Goal: Task Accomplishment & Management: Manage account settings

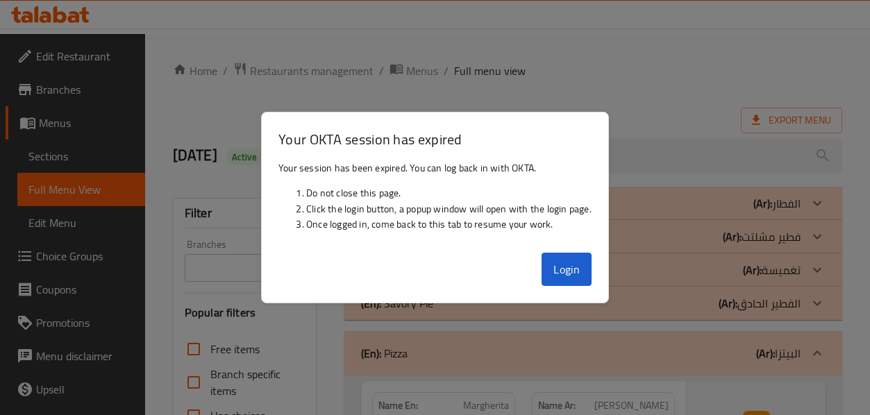
click at [560, 271] on button "Login" at bounding box center [567, 269] width 50 height 33
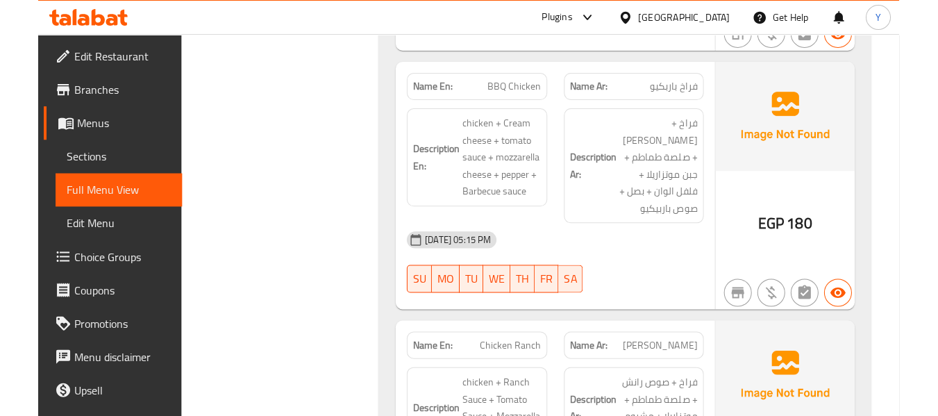
scroll to position [948, 0]
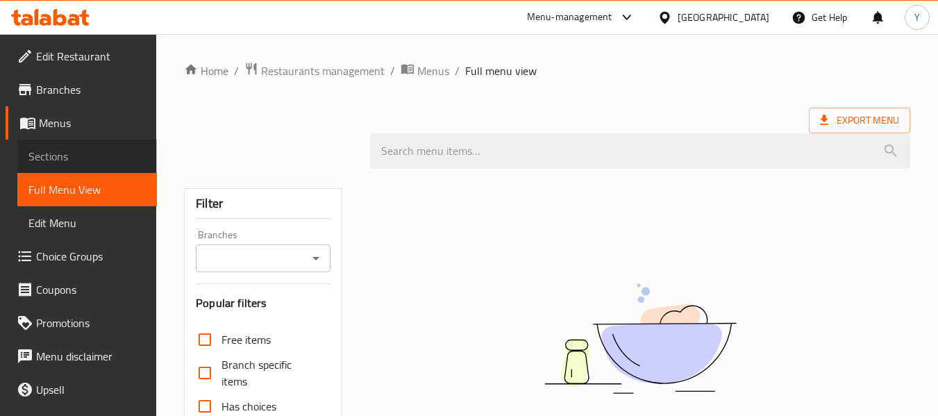
click at [95, 160] on span "Sections" at bounding box center [86, 156] width 117 height 17
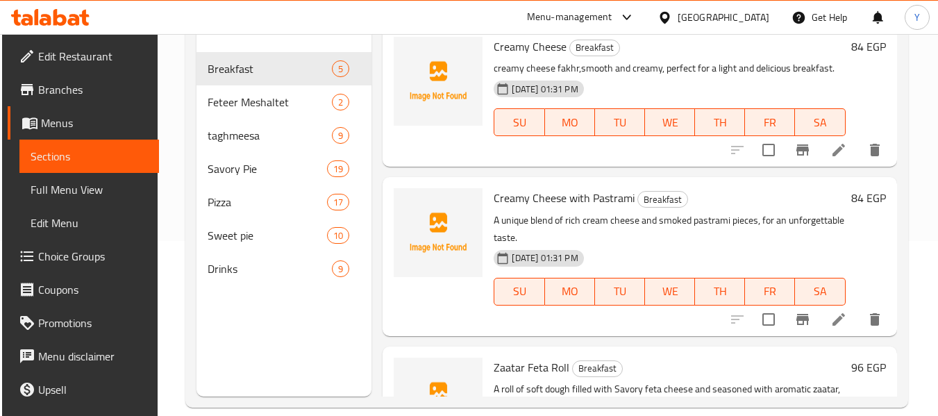
scroll to position [194, 0]
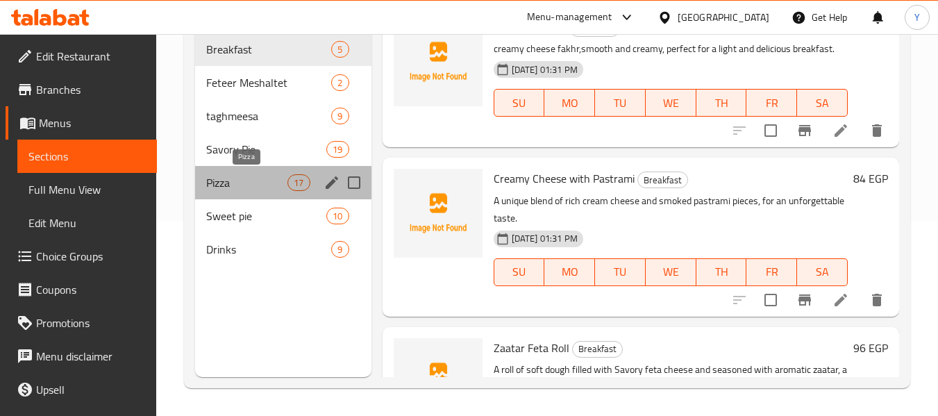
click at [228, 175] on span "Pizza" at bounding box center [246, 182] width 81 height 17
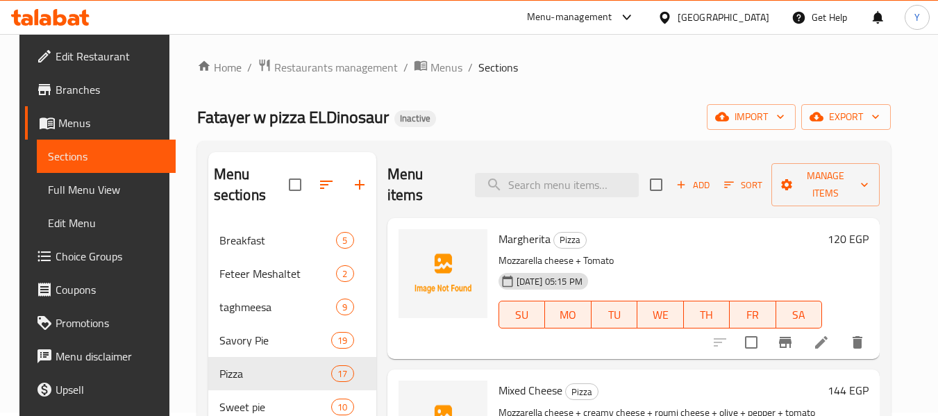
scroll to position [194, 0]
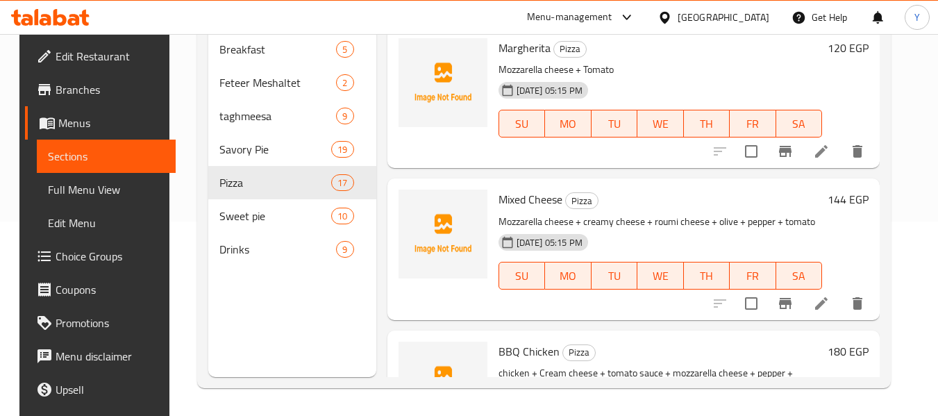
click at [838, 332] on div "BBQ Chicken Pizza chicken + Cream cheese + tomato sauce + mozzarella cheese + p…" at bounding box center [633, 409] width 493 height 158
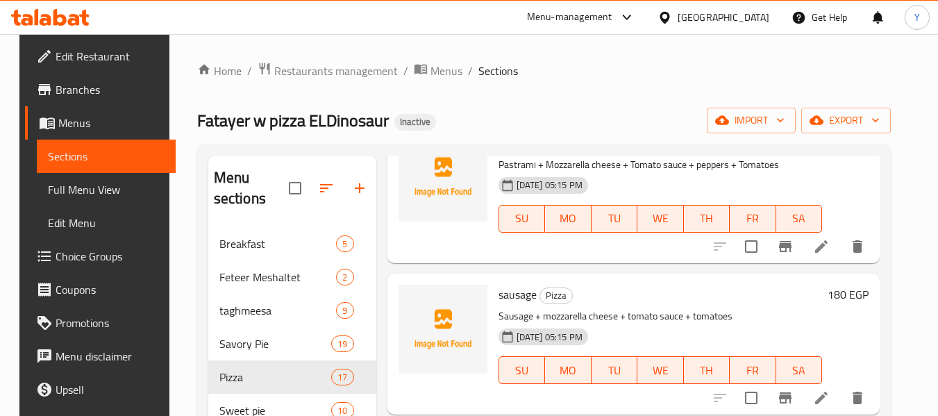
scroll to position [0, 0]
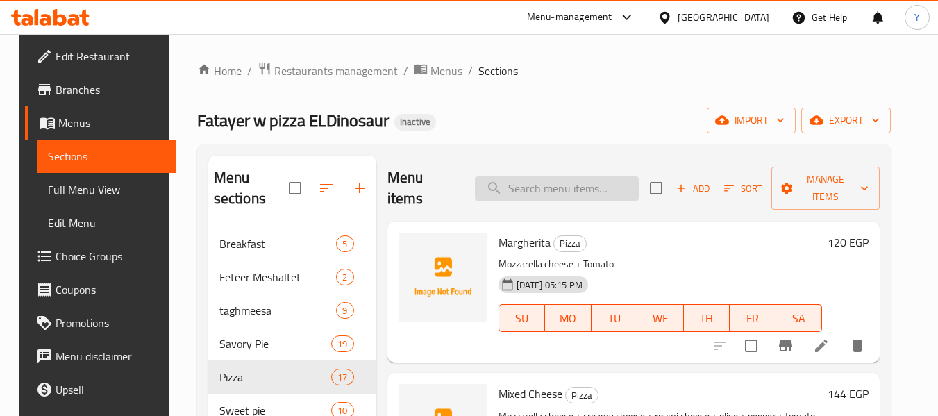
click at [612, 178] on input "search" at bounding box center [557, 188] width 164 height 24
paste input "[GEOGRAPHIC_DATA]"
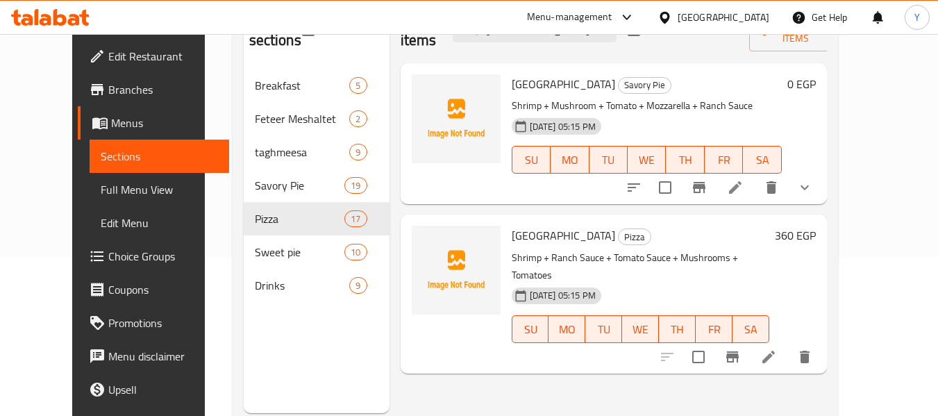
scroll to position [176, 0]
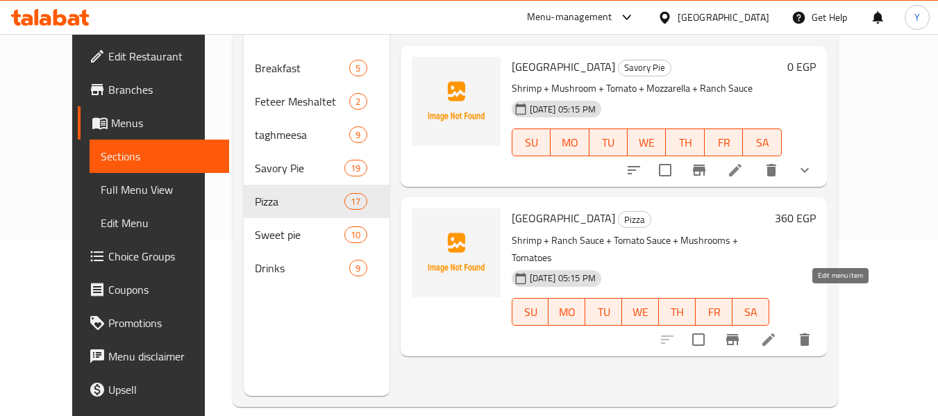
type input "[GEOGRAPHIC_DATA]"
click at [775, 333] on icon at bounding box center [768, 339] width 12 height 12
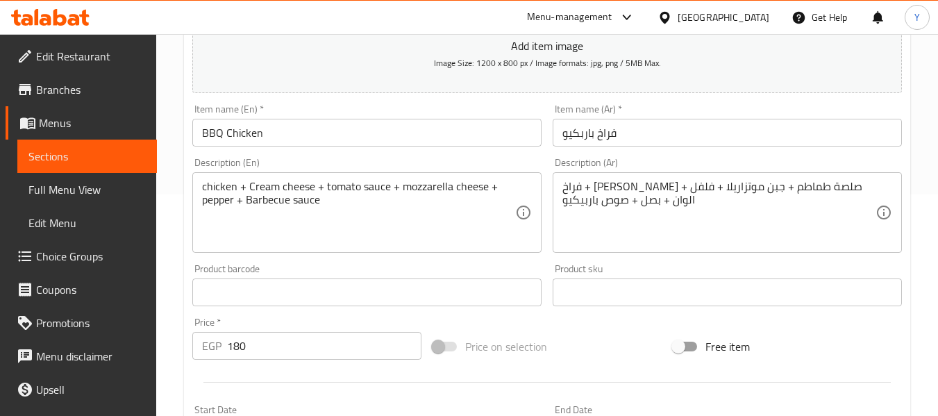
scroll to position [225, 0]
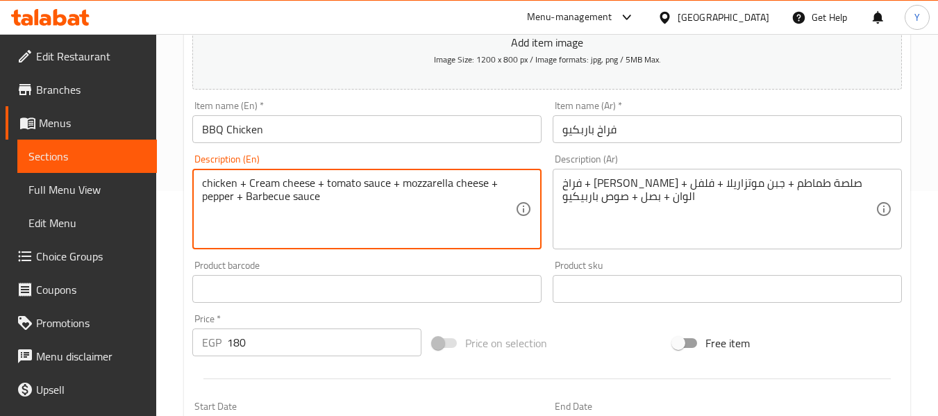
click at [211, 196] on textarea "chicken + Cream cheese + tomato sauce + mozzarella cheese + pepper + Barbecue s…" at bounding box center [358, 209] width 313 height 66
paste textarea "bell pepper"
type textarea "chicken + Cream cheese + tomato sauce + mozzarella cheese + bell pepper + Barbe…"
click at [281, 135] on input "BBQ Chicken" at bounding box center [366, 129] width 349 height 28
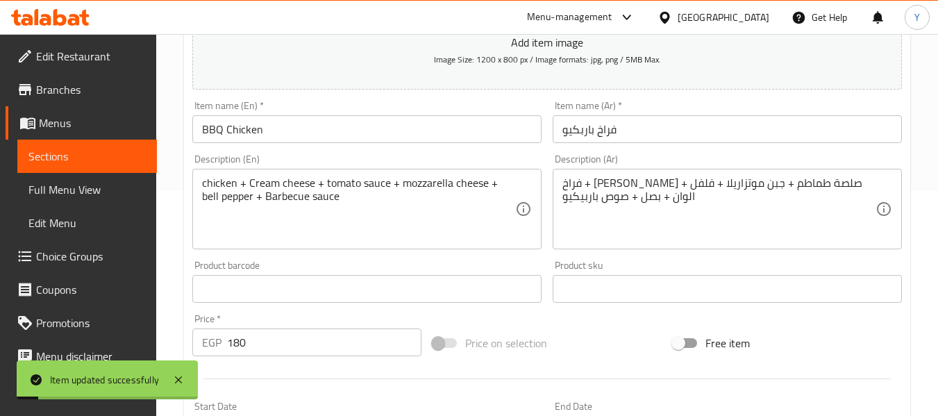
click at [471, 156] on div "Description (En) chicken + Cream cheese + tomato sauce + mozzarella cheese + be…" at bounding box center [366, 201] width 349 height 95
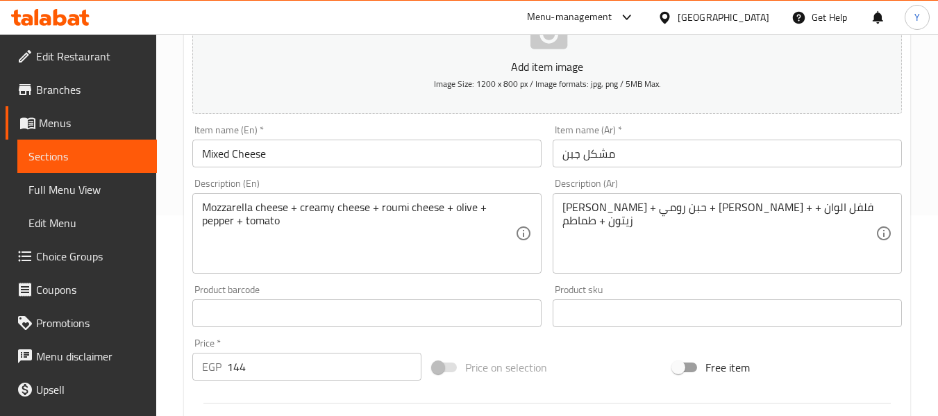
scroll to position [256, 0]
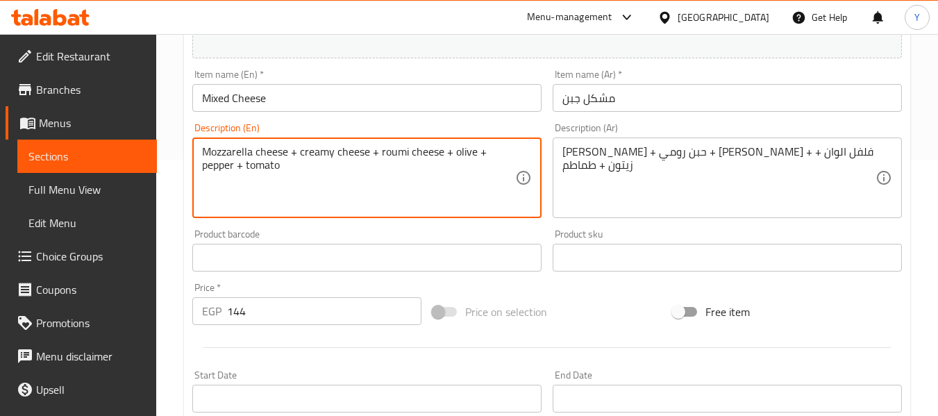
click at [222, 165] on textarea "Mozzarella cheese + creamy cheese + roumi cheese + olive + pepper + tomato" at bounding box center [358, 178] width 313 height 66
paste textarea "bell pepper"
type textarea "Mozzarella cheese + creamy cheese + roumi cheese + olive + bell pepper + tomato"
click at [303, 99] on input "Mixed Cheese" at bounding box center [366, 98] width 349 height 28
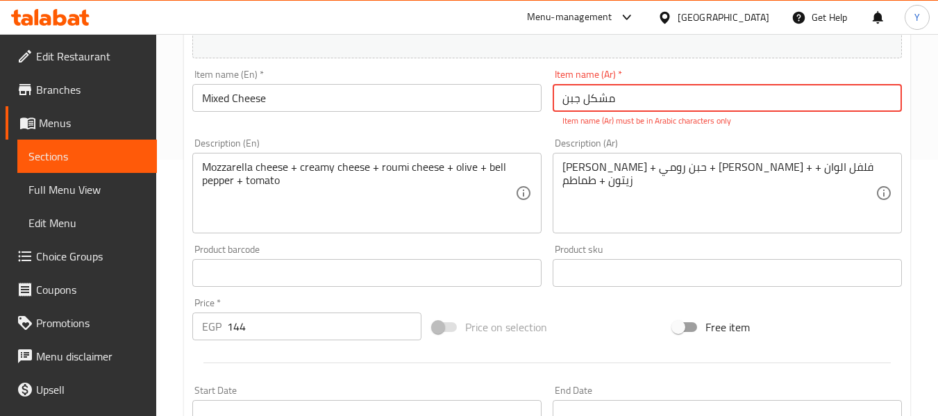
click at [639, 97] on input "مشکل جبن" at bounding box center [727, 98] width 349 height 28
drag, startPoint x: 639, startPoint y: 97, endPoint x: 485, endPoint y: 130, distance: 157.6
click at [485, 130] on div "Add item image Image Size: 1200 x 800 px / Image formats: jpg, png / 5MB Max. I…" at bounding box center [547, 233] width 721 height 614
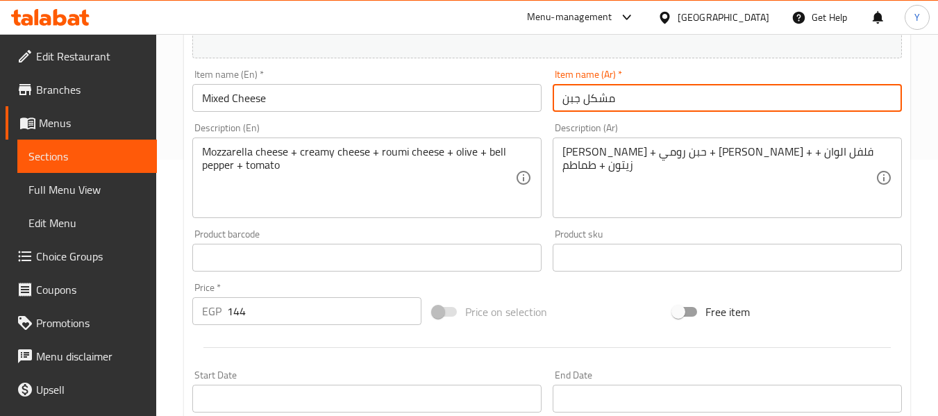
type input "مشكل جبن"
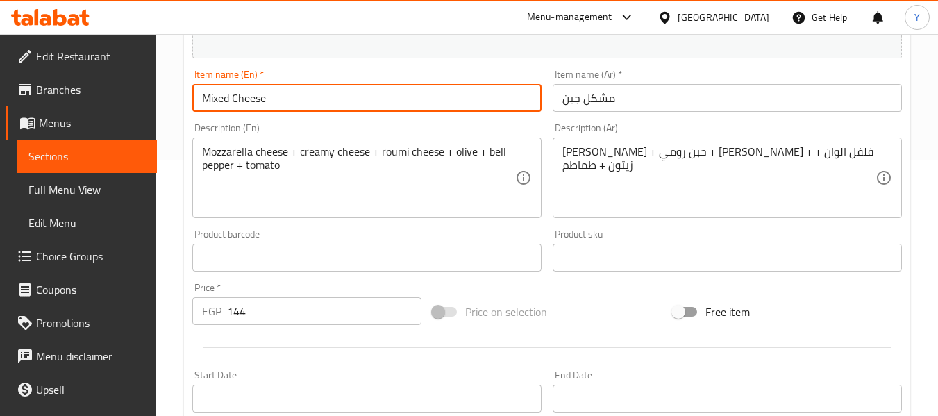
click at [319, 104] on input "Mixed Cheese" at bounding box center [366, 98] width 349 height 28
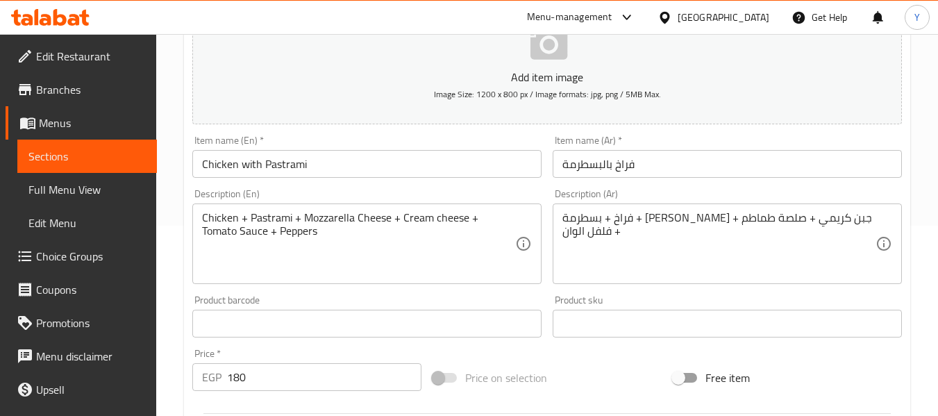
scroll to position [192, 0]
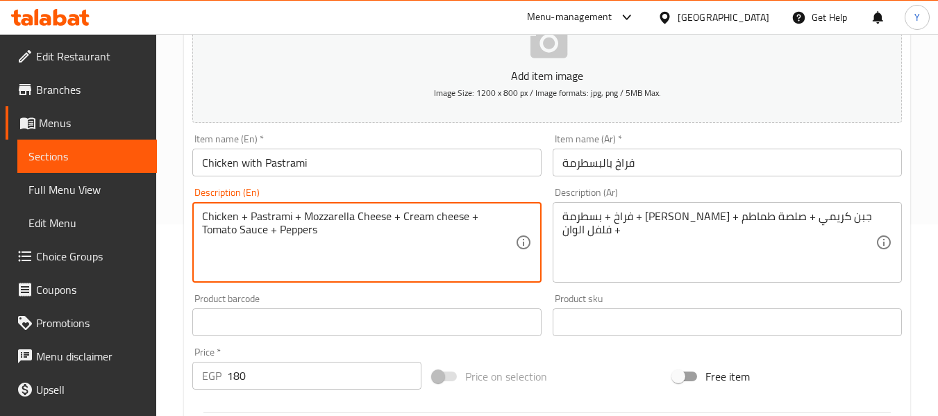
click at [253, 231] on textarea "Chicken + Pastrami + Mozzarella Cheese + Cream cheese + Tomato Sauce + Peppers" at bounding box center [358, 243] width 313 height 66
paste textarea "bell pepper"
type textarea "Chicken + Pastrami + Mozzarella Cheese + Cream cheese + Tomato Sauce + bell pep…"
click at [320, 169] on input "Chicken with Pastrami" at bounding box center [366, 163] width 349 height 28
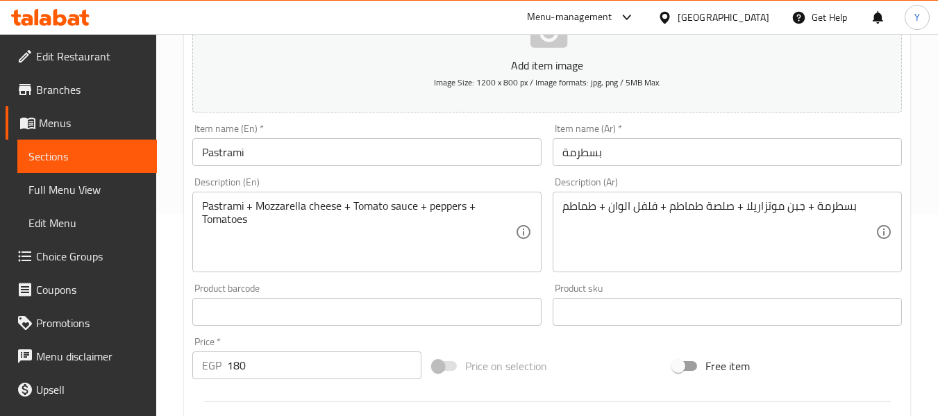
scroll to position [221, 0]
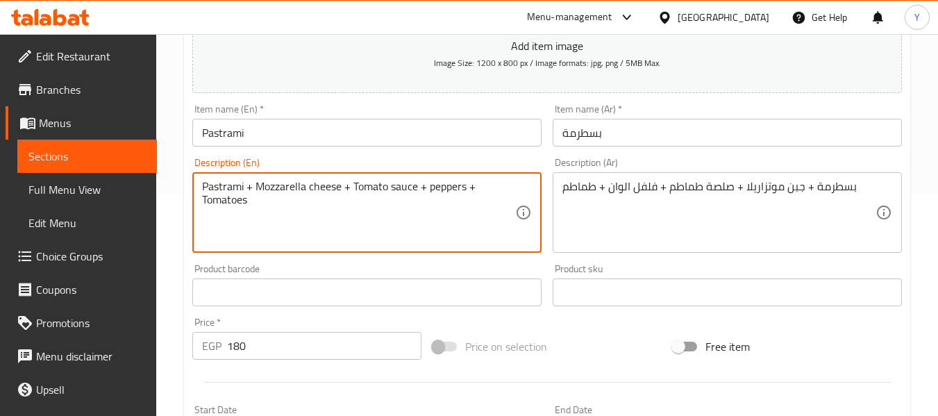
paste textarea "bell pepper"
type textarea "Pastrami + Mozzarella cheese + Tomato sauce + bell pepper + Tomatoes"
click at [507, 132] on input "Pastrami" at bounding box center [366, 133] width 349 height 28
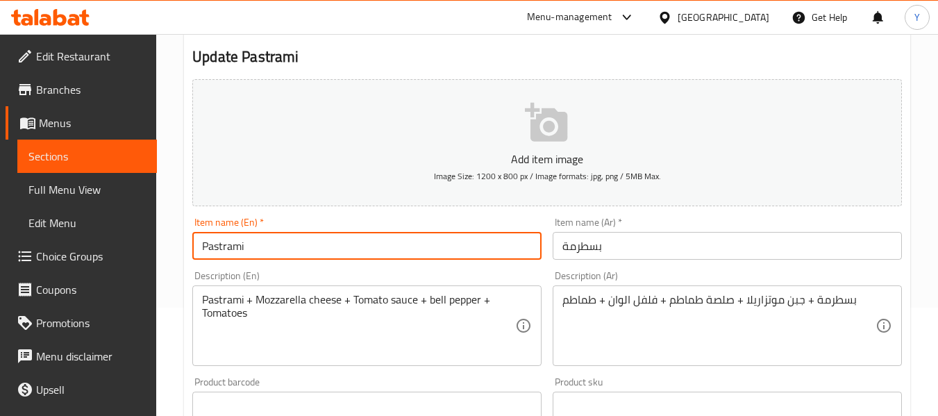
scroll to position [68, 0]
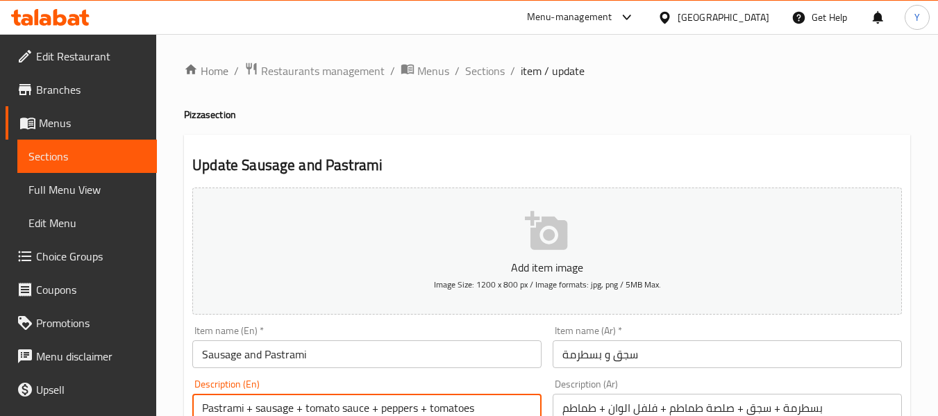
paste textarea "bell pepper"
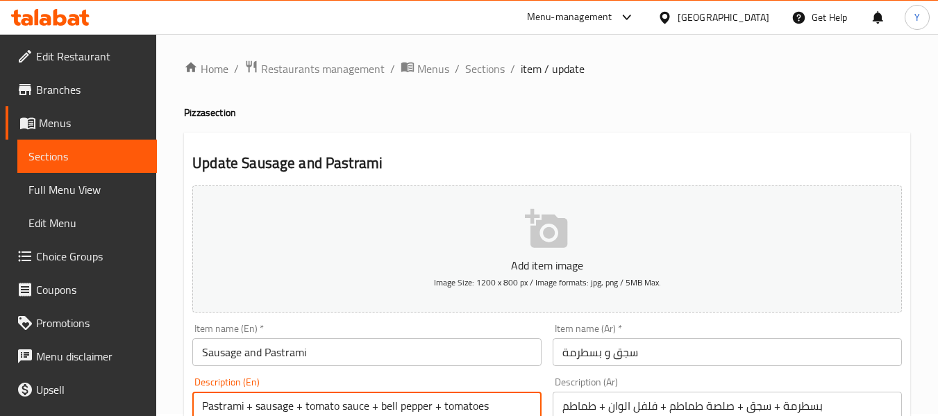
type textarea "Pastrami + sausage + tomato sauce + bell pepper + tomatoes"
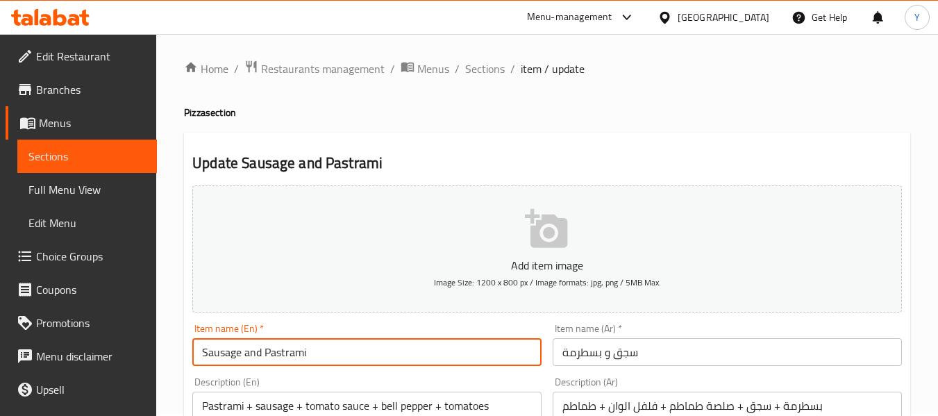
click at [480, 351] on input "Sausage and Pastrami" at bounding box center [366, 352] width 349 height 28
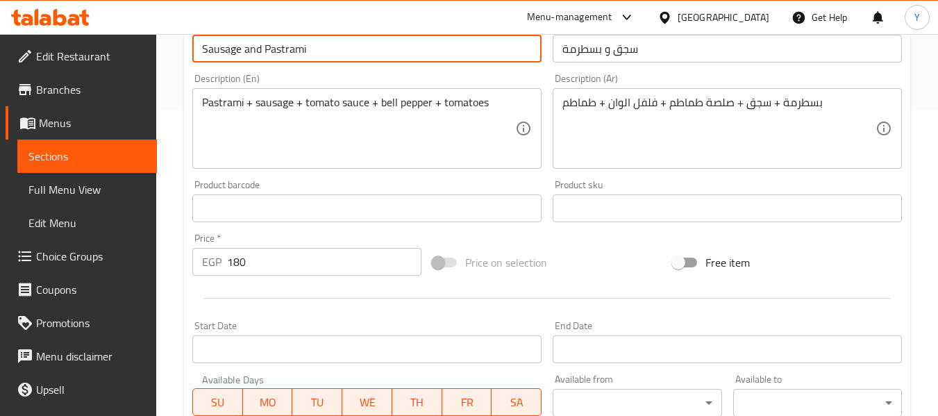
scroll to position [308, 0]
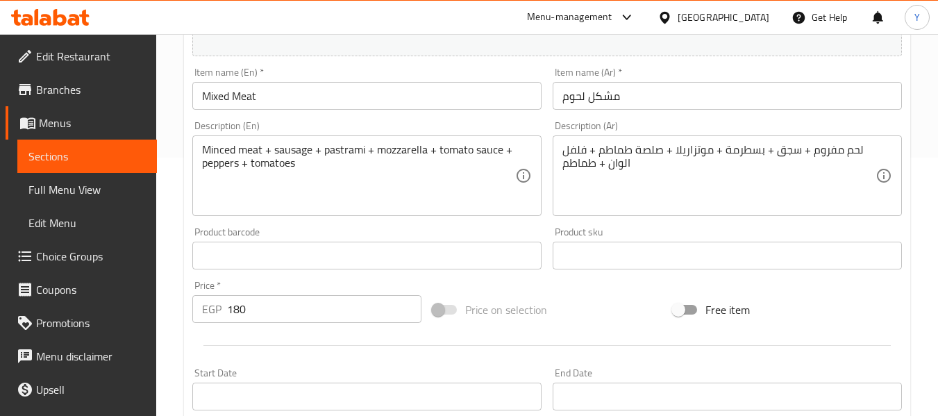
scroll to position [267, 0]
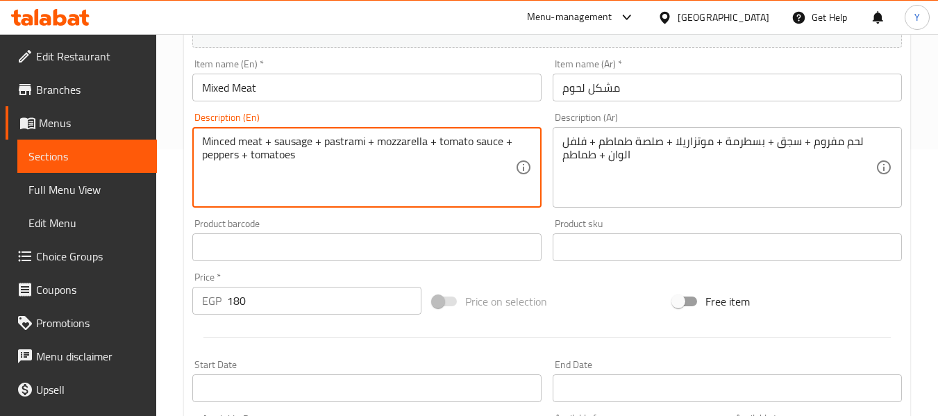
click at [227, 157] on textarea "Minced meat + sausage + pastrami + mozzarella + tomato sauce + peppers + tomato…" at bounding box center [358, 168] width 313 height 66
paste textarea "bell pepper"
type textarea "Minced meat + sausage + pastrami + mozzarella + tomato sauce + bell pepper+ tom…"
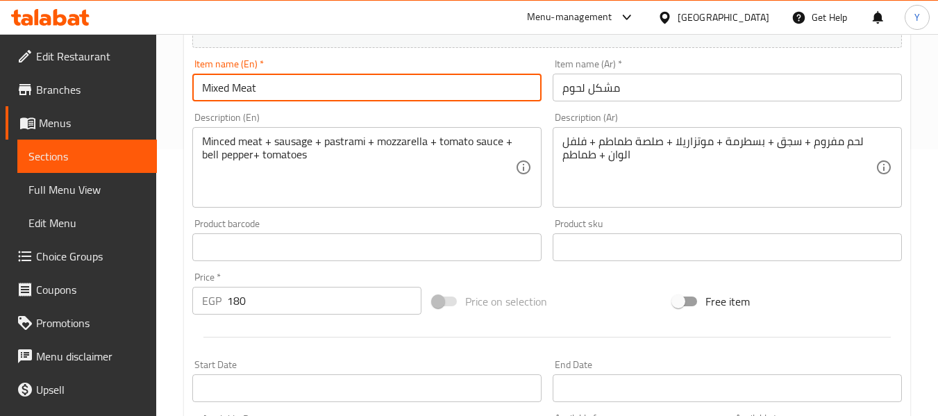
click at [342, 84] on input "Mixed Meat" at bounding box center [366, 88] width 349 height 28
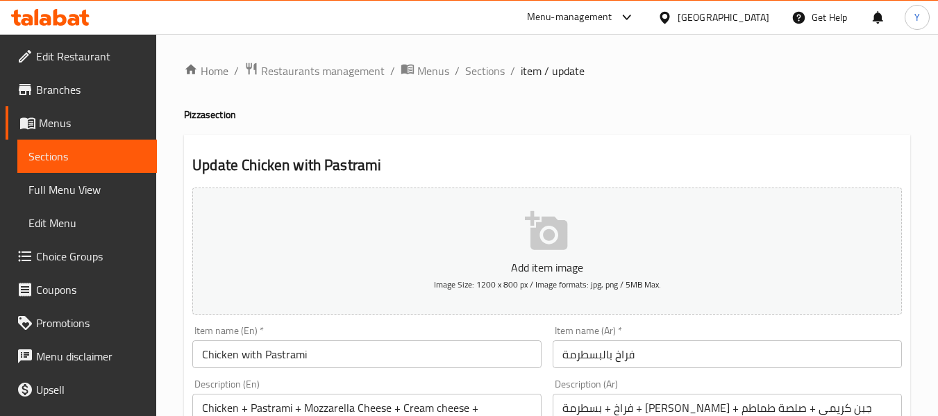
scroll to position [364, 0]
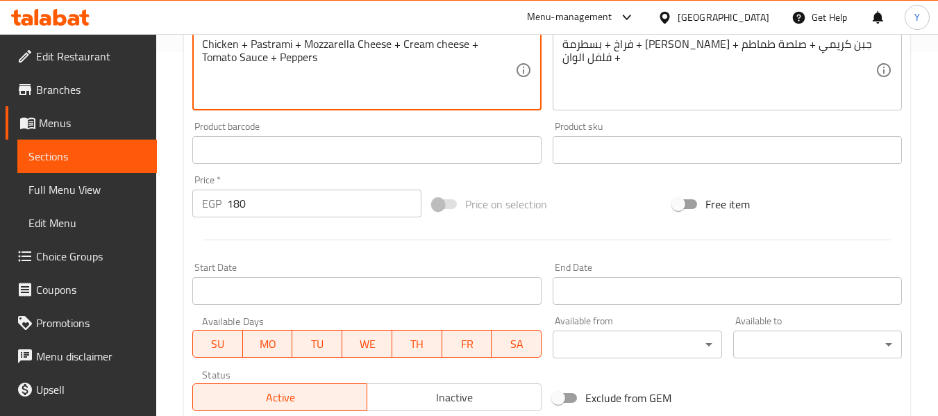
click at [262, 56] on textarea "Chicken + Pastrami + Mozzarella Cheese + Cream cheese + Tomato Sauce + Peppers" at bounding box center [358, 70] width 313 height 66
paste textarea "bell pepper"
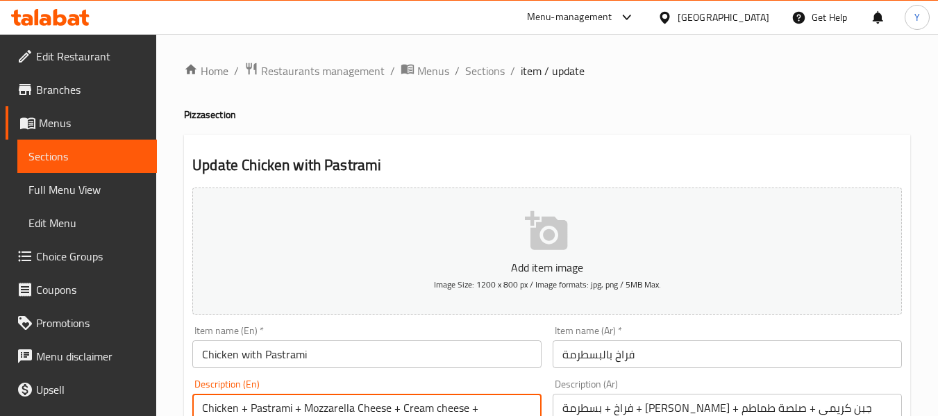
type textarea "Chicken + Pastrami + Mozzarella Cheese + Cream cheese + Tomato Sauce + bell pep…"
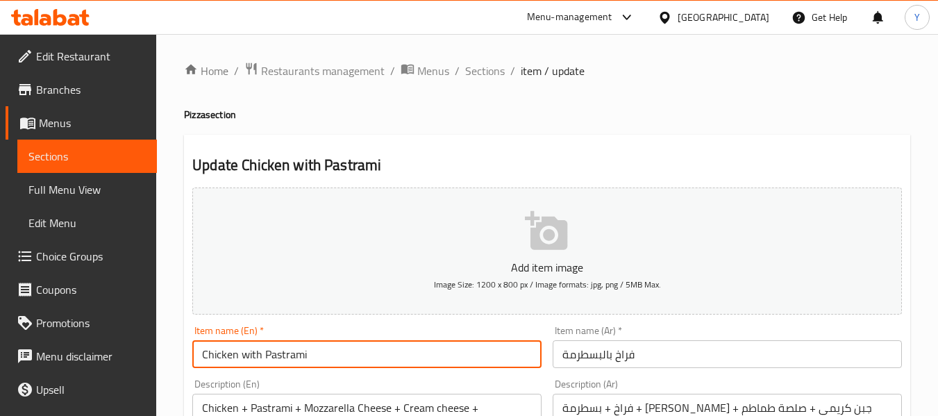
click at [511, 352] on input "Chicken with Pastrami" at bounding box center [366, 354] width 349 height 28
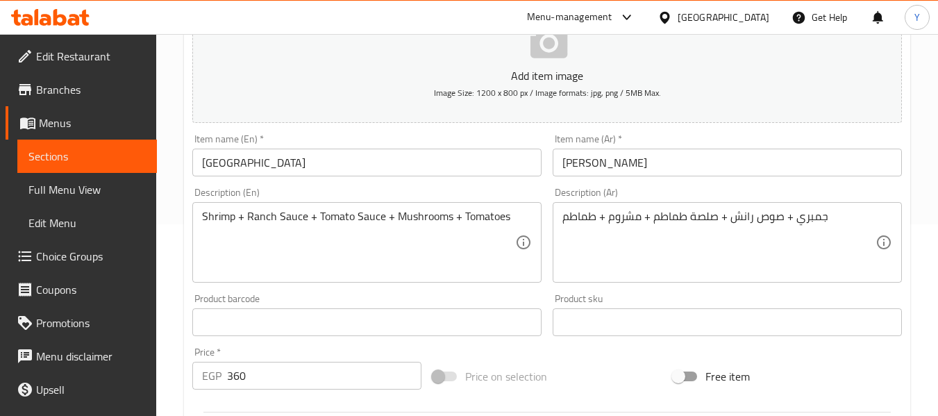
scroll to position [194, 0]
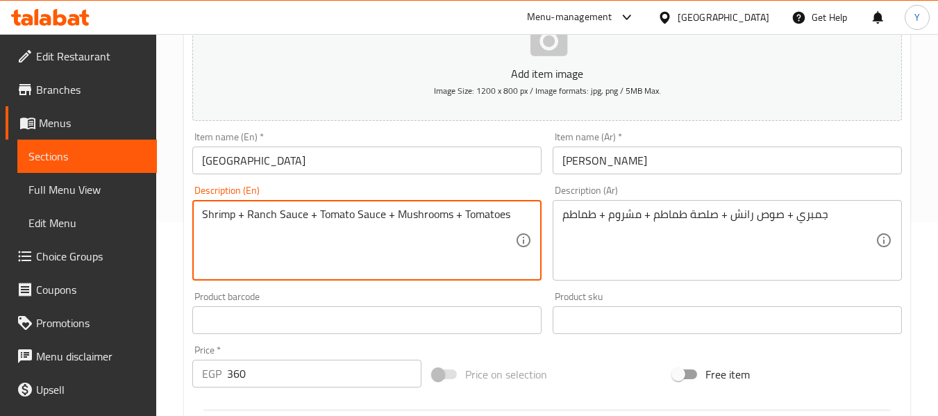
click at [224, 212] on textarea "Shrimp + Ranch Sauce + Tomato Sauce + Mushrooms + Tomatoes" at bounding box center [358, 241] width 313 height 66
paste textarea "Mushroom + Tomato + Mozarella + Ranch Sauce". - sفلفل الوان should be "bell pep…"
click at [292, 232] on textarea "Shrimp + Mushroom + Tomato + Mozarella + Ranch Sauce". - sفلفل الوان should be …" at bounding box center [358, 241] width 313 height 66
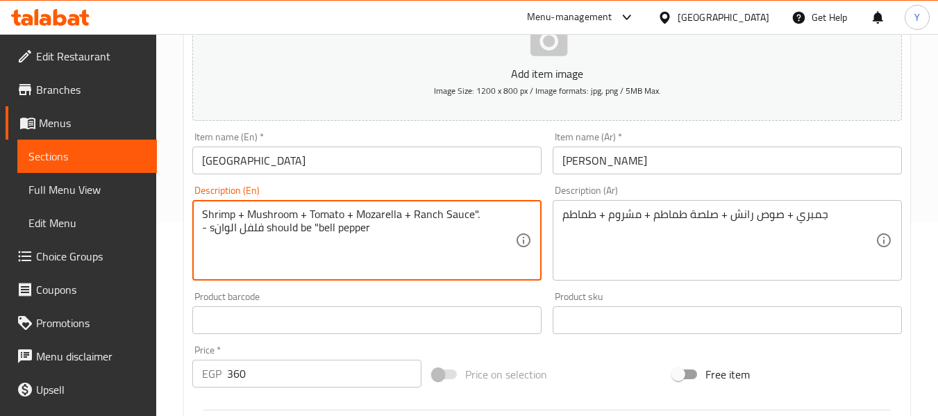
click at [292, 232] on textarea "Shrimp + Mushroom + Tomato + Mozarella + Ranch Sauce". - sفلفل الوان should be …" at bounding box center [358, 241] width 313 height 66
type textarea "Shrimp + Mushroom + Tomato + Mozarella + Ranch Sauce"
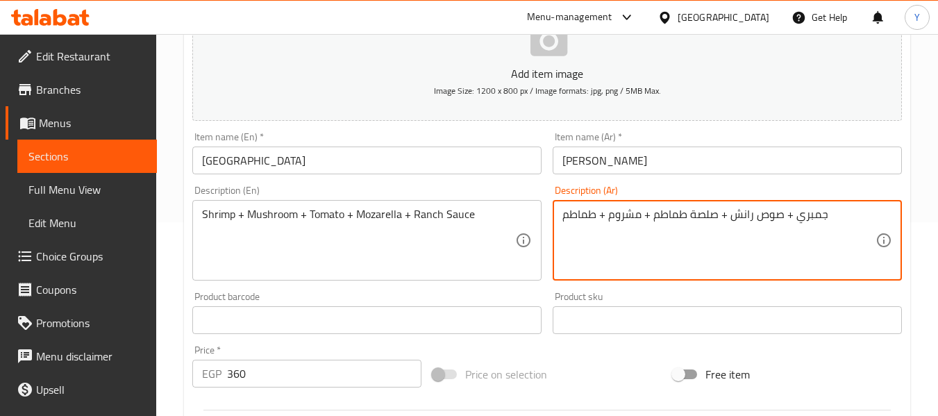
click at [620, 213] on textarea "جمبري + صوص رانش + صلصة طماطم + مشروم + طماطم" at bounding box center [718, 241] width 313 height 66
click at [782, 215] on textarea "جمبري + صوص رانش + صلصة طماطم + مشروم + طماطم" at bounding box center [718, 241] width 313 height 66
paste textarea "مشروم"
drag, startPoint x: 782, startPoint y: 215, endPoint x: 728, endPoint y: 225, distance: 55.0
click at [728, 225] on textarea "جمبري + مشروم صوص رانش + صلصة طماطم + مشروم + طماطم" at bounding box center [718, 241] width 313 height 66
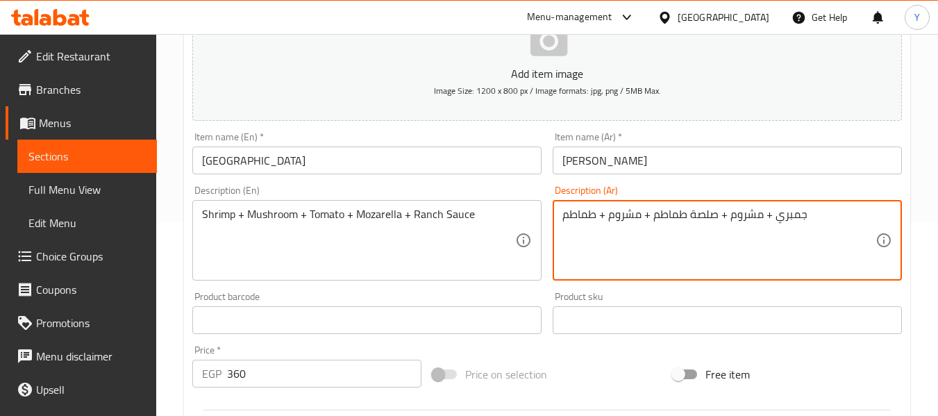
click at [703, 218] on textarea "جمبري + مشروم + صلصة طماطم + مشروم + طماطم" at bounding box center [718, 241] width 313 height 66
click at [580, 218] on textarea "جمبري + مشروم + طماطم + مشروم + طماطم" at bounding box center [718, 241] width 313 height 66
paste textarea "و[PERSON_NAME]"
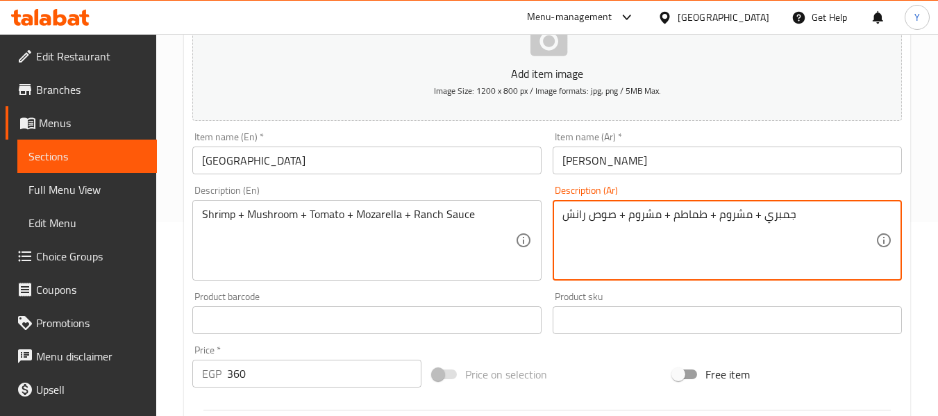
click at [644, 212] on textarea "جمبري + مشروم + طماطم + مشروم + صوص رانش" at bounding box center [718, 241] width 313 height 66
click at [644, 212] on textarea "جمبري + مشروم + طماطم + مشموزاريلا روم + صوص رانش" at bounding box center [718, 241] width 313 height 66
click at [684, 216] on textarea "جمبري + مشروم + طماطم + مشموزاريلا روم + صوص رانش" at bounding box center [718, 241] width 313 height 66
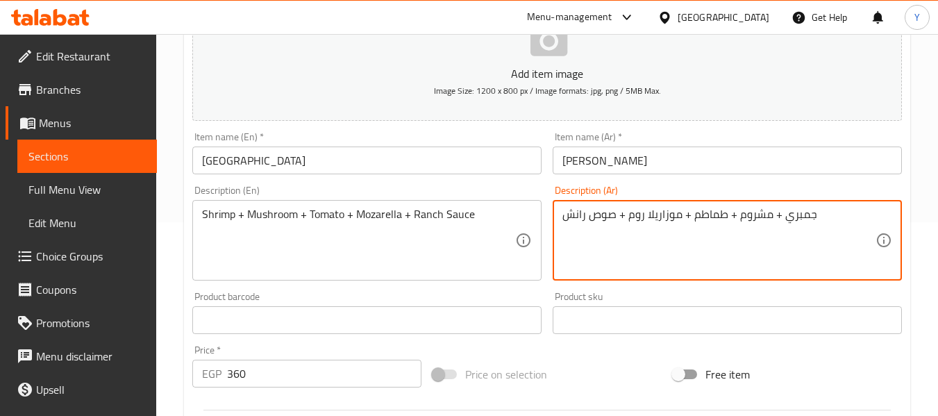
click at [633, 215] on textarea "جمبري + مشروم + طماطم + موزاريلا روم + صوص رانش" at bounding box center [718, 241] width 313 height 66
type textarea "جمبري + مشروم + طماطم + موزاريلا + صوص رانش"
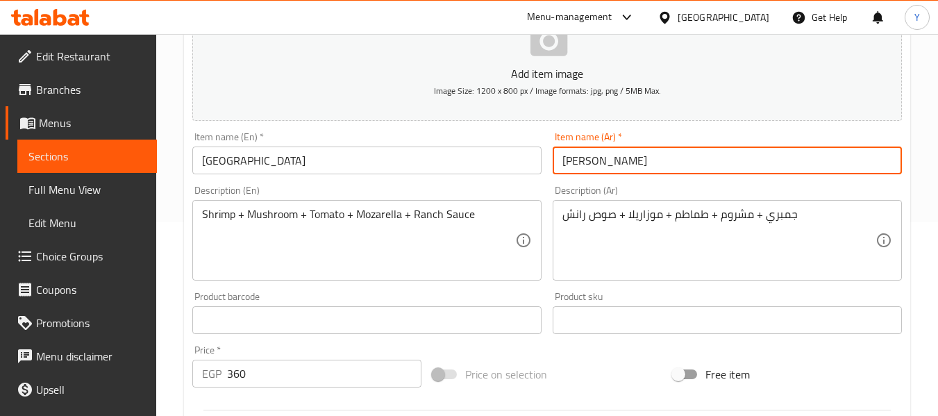
click at [670, 163] on input "[PERSON_NAME]" at bounding box center [727, 161] width 349 height 28
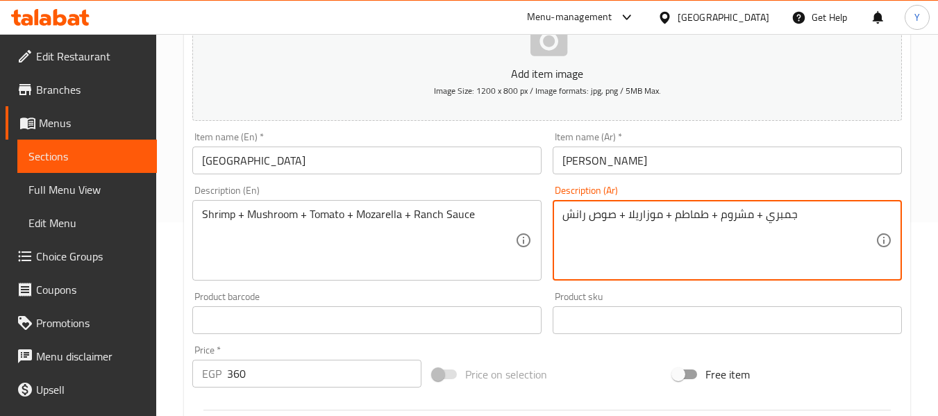
click at [647, 216] on textarea "جمبري + مشروم + طماطم + موزاريلا + صوص رانش" at bounding box center [718, 241] width 313 height 66
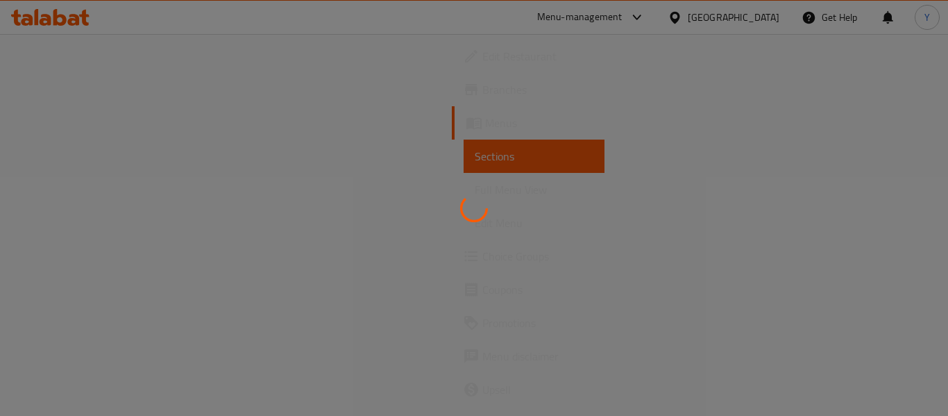
click at [200, 40] on div at bounding box center [474, 208] width 948 height 416
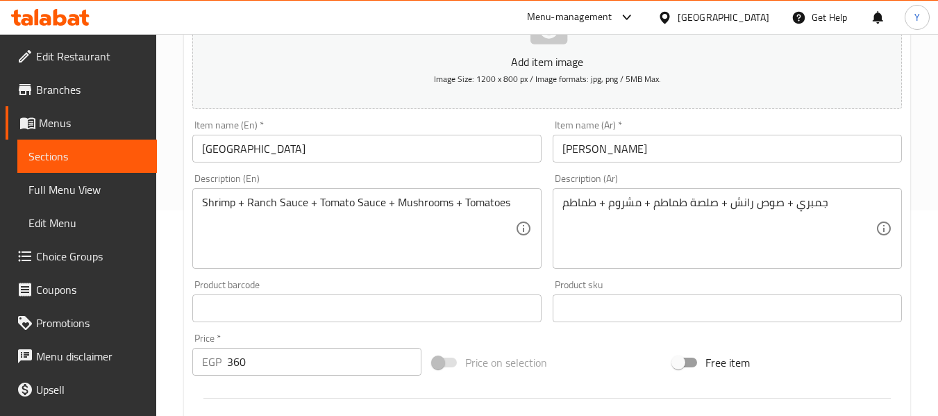
scroll to position [209, 0]
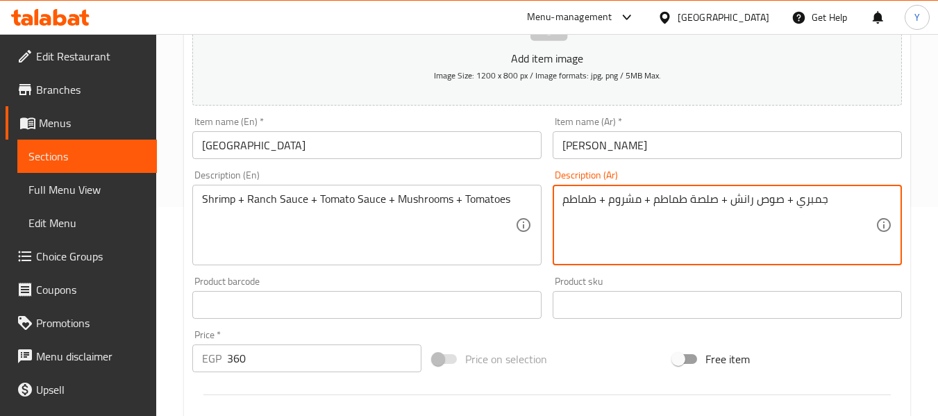
click at [747, 201] on textarea "جمبري + صوص رانش + صلصة طماطم + مشروم + طماطم" at bounding box center [718, 225] width 313 height 66
paste textarea "مشروم + طماطم + موزاريلا + صوص رانش"
type textarea "جمبري + مشروم + طماطم + موزاريلا + صوص رانش"
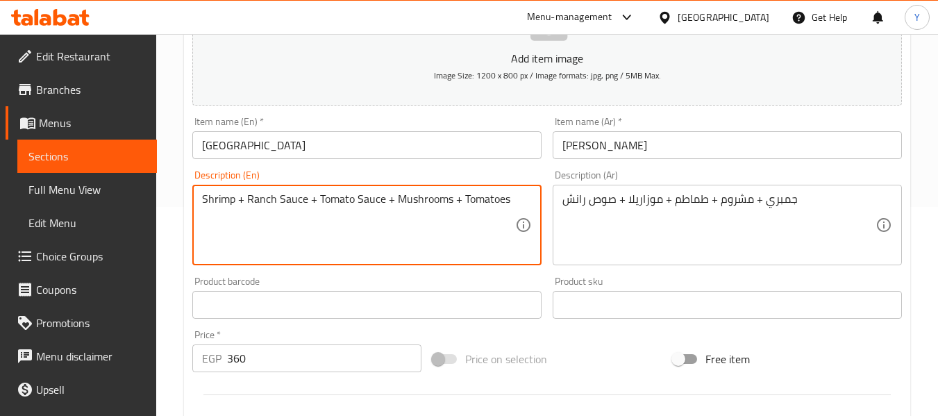
click at [233, 202] on textarea "Shrimp + Ranch Sauce + Tomato Sauce + Mushrooms + Tomatoes" at bounding box center [358, 225] width 313 height 66
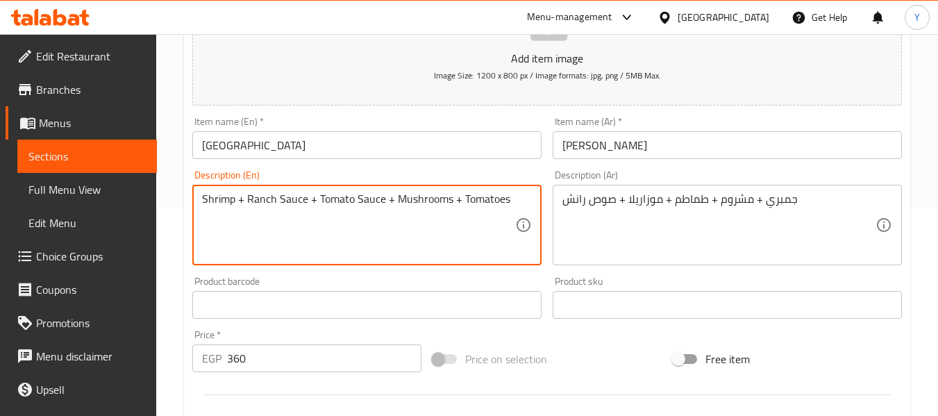
paste textarea "Mushroom + Tomato + Mozarella + Ranch Sauce"
type textarea "Shrimp + Mushroom + Tomato + Mozarella + Ranch Sauce"
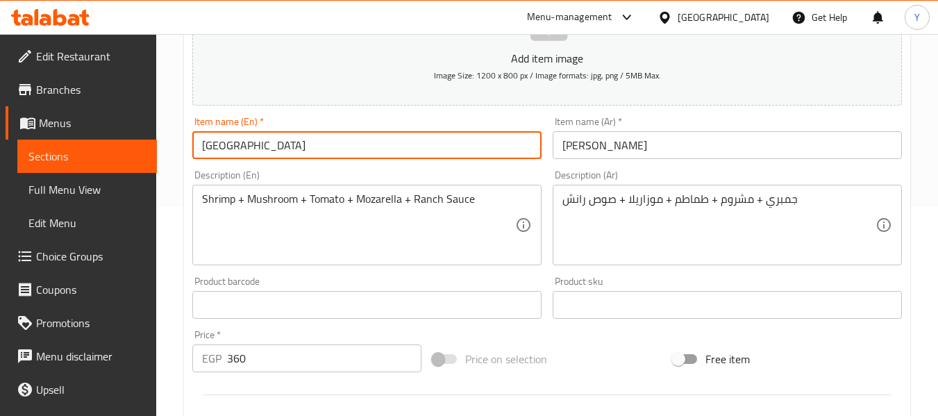
click at [325, 150] on input "[GEOGRAPHIC_DATA]" at bounding box center [366, 145] width 349 height 28
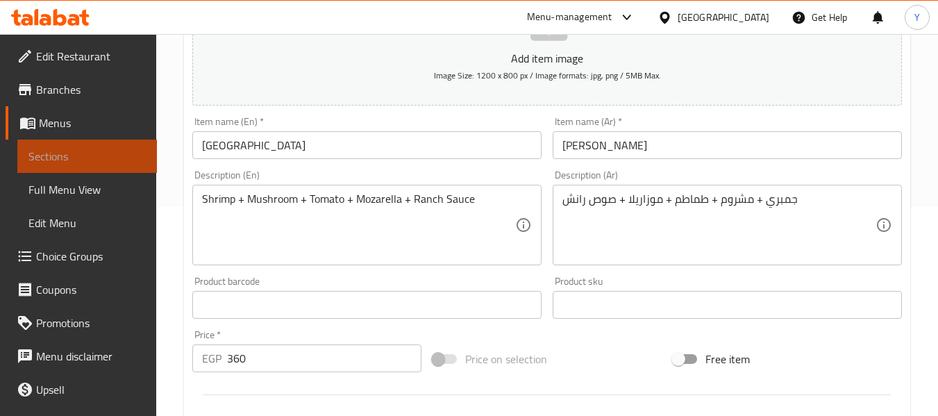
click at [99, 153] on span "Sections" at bounding box center [86, 156] width 117 height 17
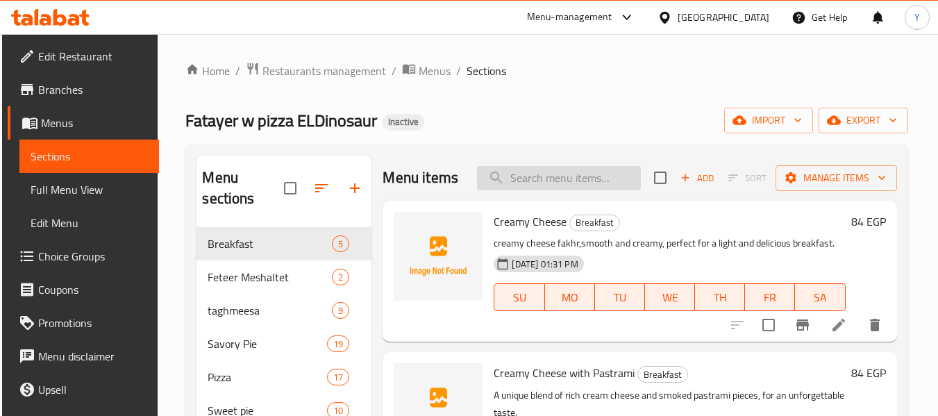
click at [487, 190] on input "search" at bounding box center [559, 178] width 164 height 24
paste input "BBQ Chicke"
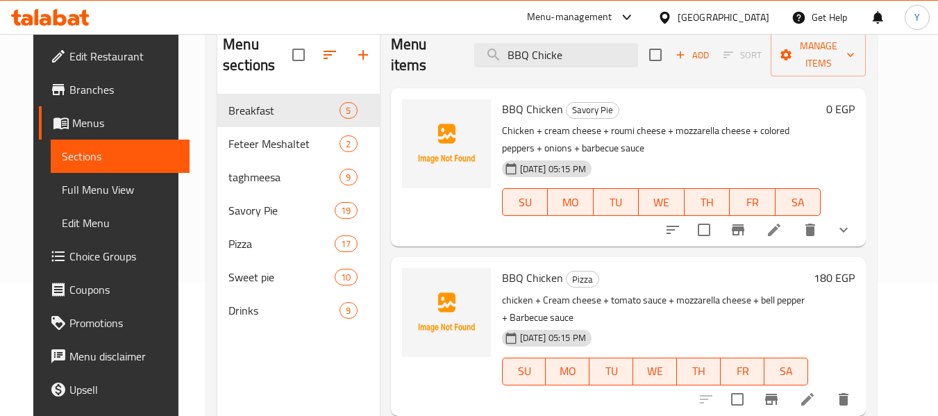
scroll to position [144, 0]
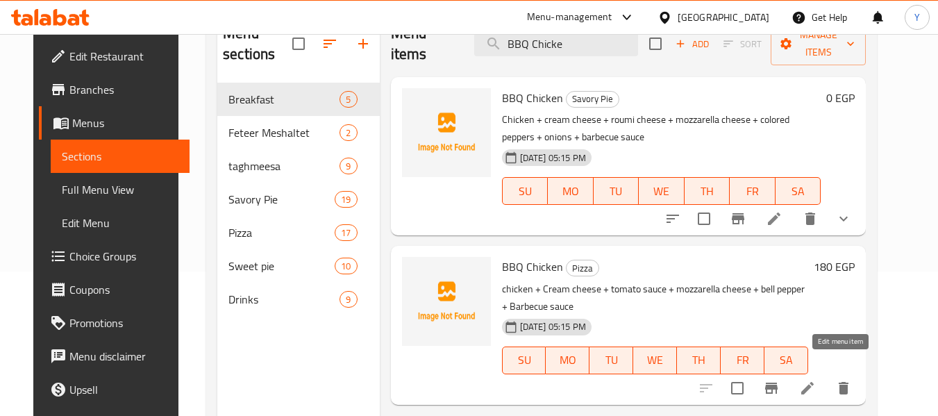
type input "BBQ Chicke"
click at [814, 382] on icon at bounding box center [807, 388] width 12 height 12
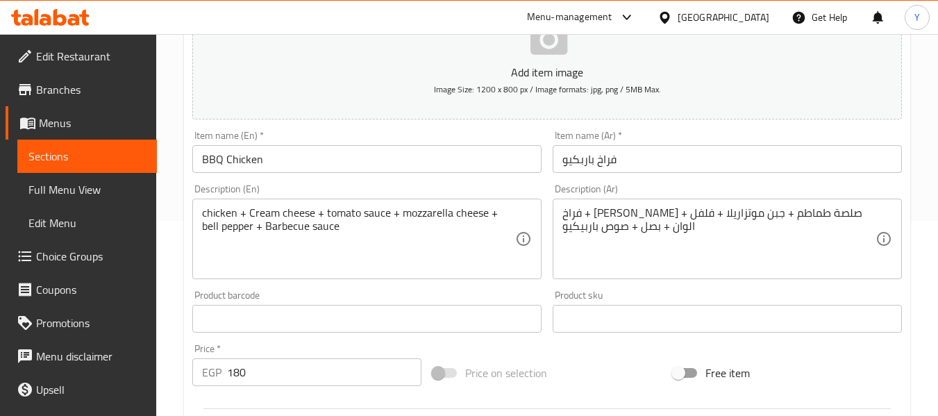
scroll to position [211, 0]
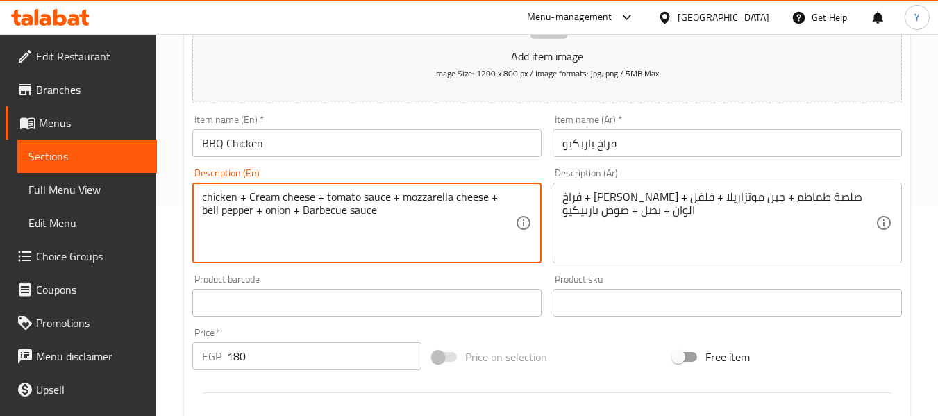
type textarea "chicken + Cream cheese + tomato sauce + mozzarella cheese + bell pepper + onion…"
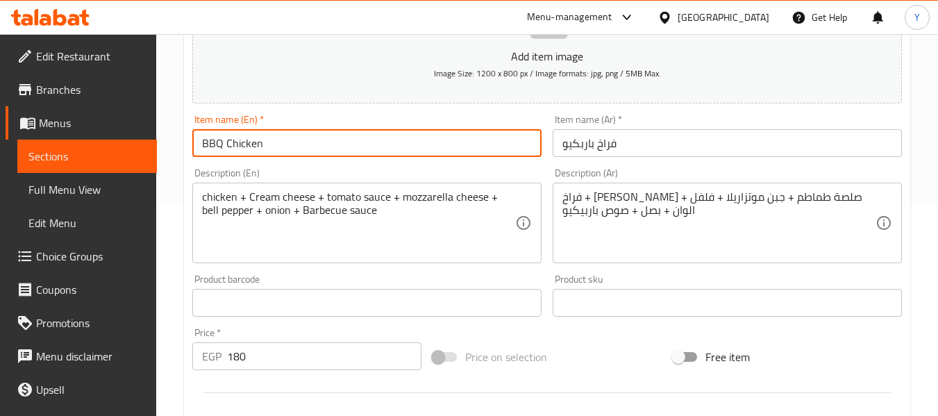
click at [256, 138] on input "BBQ Chicken" at bounding box center [366, 143] width 349 height 28
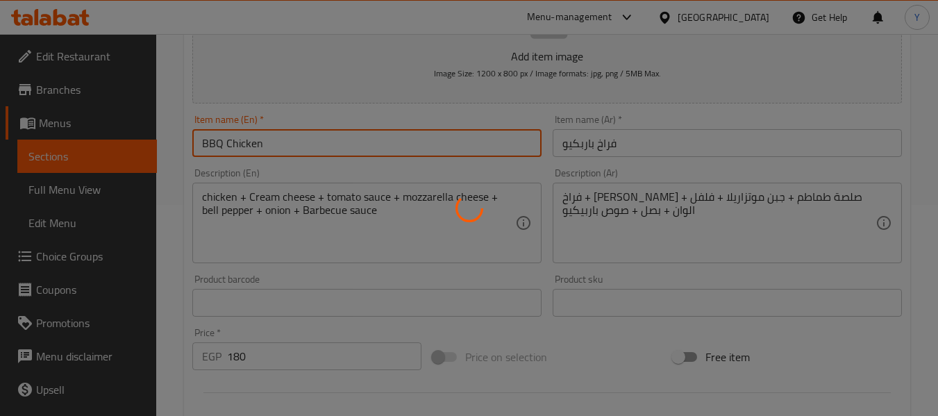
click at [486, 278] on div at bounding box center [469, 208] width 938 height 416
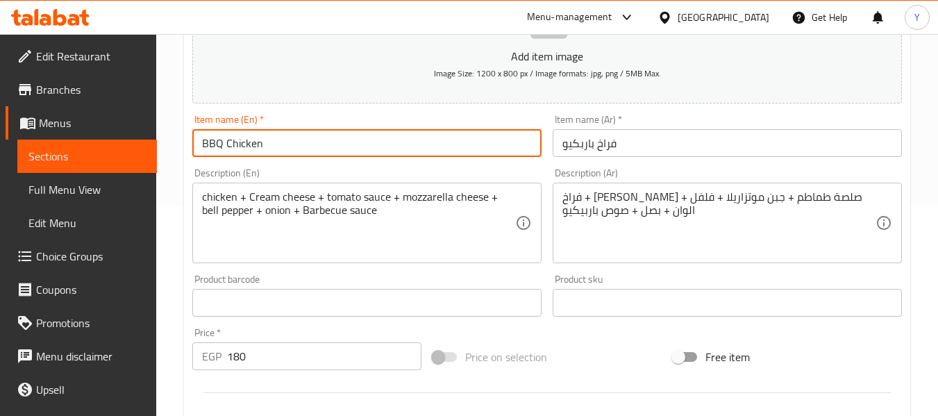
click at [262, 145] on input "BBQ Chicken" at bounding box center [366, 143] width 349 height 28
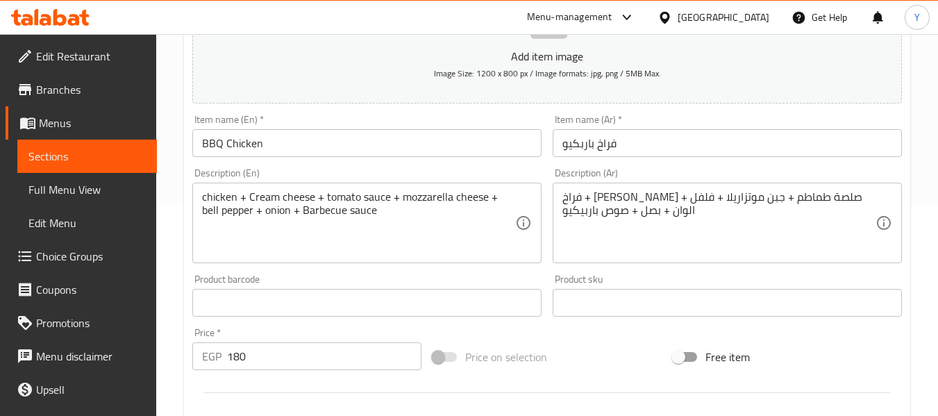
click at [402, 176] on div "Description (En) chicken + Cream cheese + tomato sauce + mozzarella cheese + be…" at bounding box center [366, 215] width 349 height 95
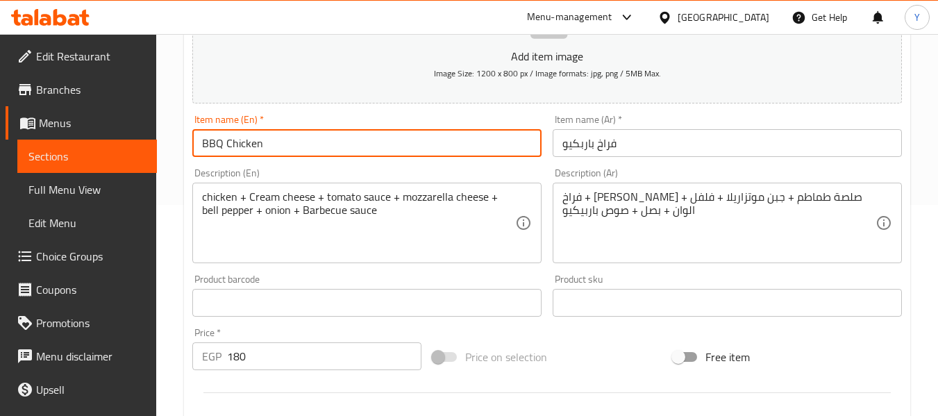
click at [420, 140] on input "BBQ Chicken" at bounding box center [366, 143] width 349 height 28
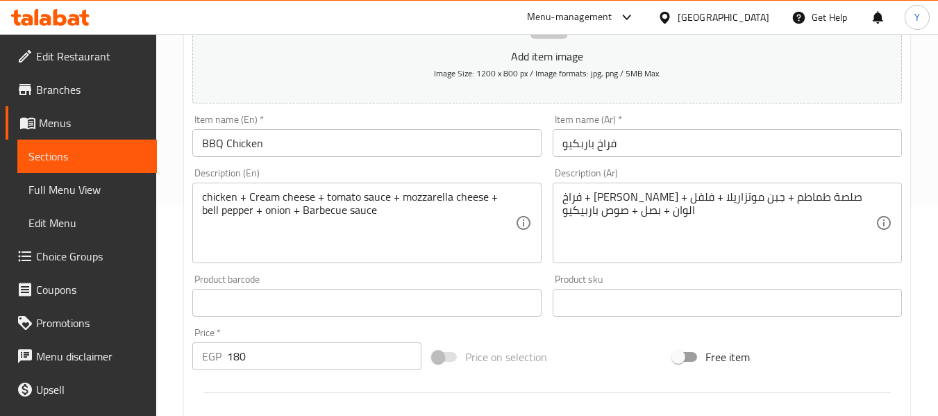
click at [453, 180] on div "Description (En) chicken + Cream cheese + tomato sauce + mozzarella cheese + be…" at bounding box center [366, 215] width 349 height 95
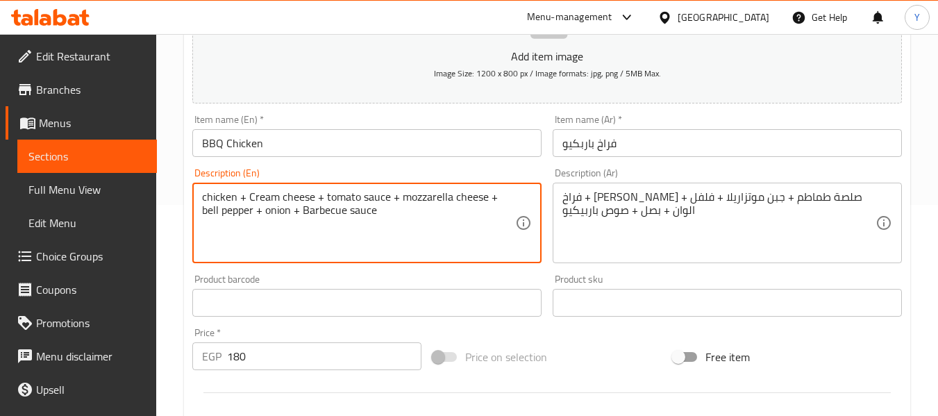
click at [325, 196] on textarea "chicken + Cream cheese + tomato sauce + mozzarella cheese + bell pepper + onion…" at bounding box center [358, 223] width 313 height 66
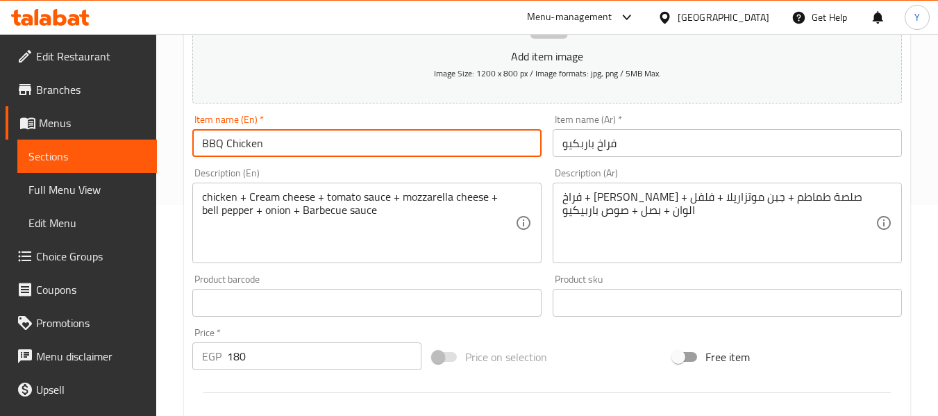
click at [383, 137] on input "BBQ Chicken" at bounding box center [366, 143] width 349 height 28
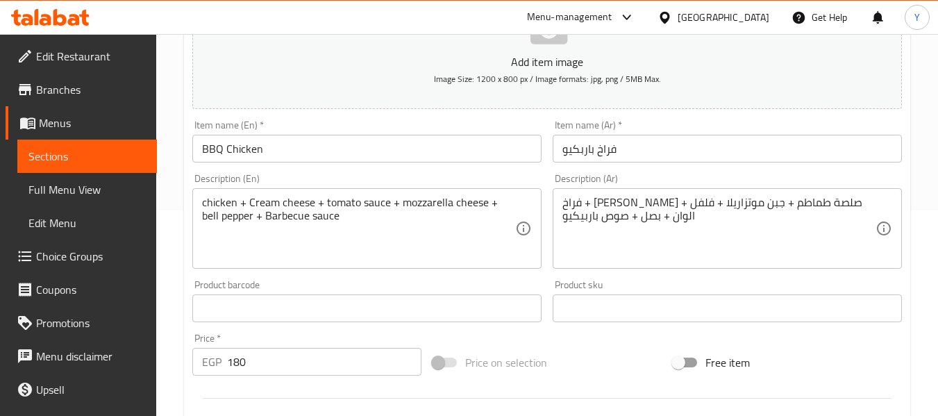
scroll to position [204, 0]
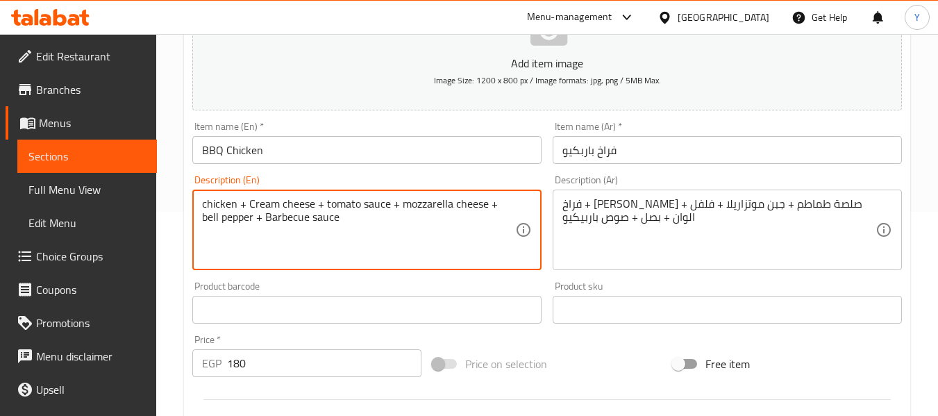
click at [290, 207] on textarea "chicken + Cream cheese + tomato sauce + mozzarella cheese + bell pepper + Barbe…" at bounding box center [358, 230] width 313 height 66
paste textarea "onion +"
type textarea "chicken + Cream cheese + tomato sauce + mozzarella cheese + bell pepper + onion…"
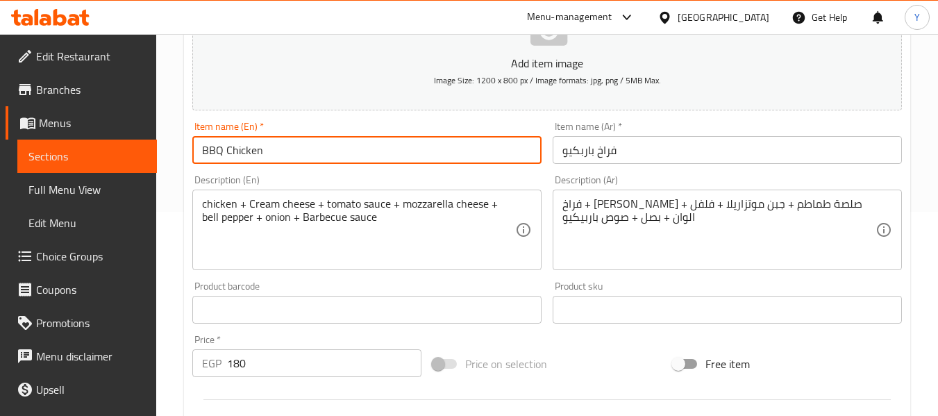
click at [333, 151] on input "BBQ Chicken" at bounding box center [366, 150] width 349 height 28
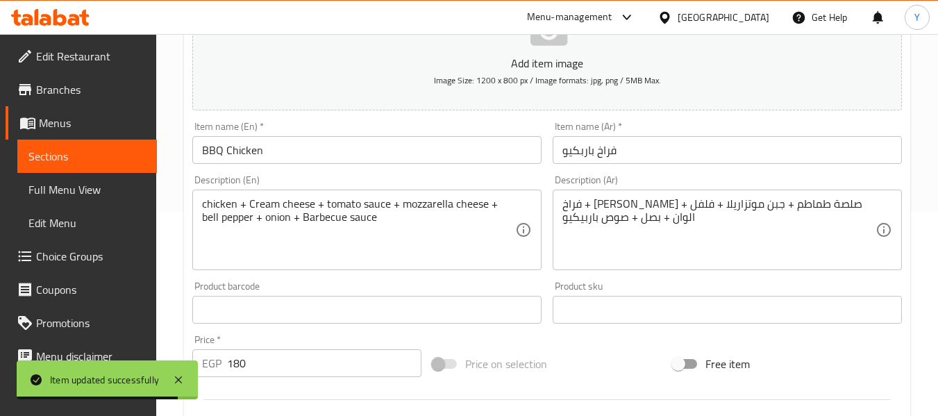
click at [210, 178] on div "Description (En) chicken + Cream cheese + tomato sauce + mozzarella cheese + be…" at bounding box center [366, 222] width 349 height 95
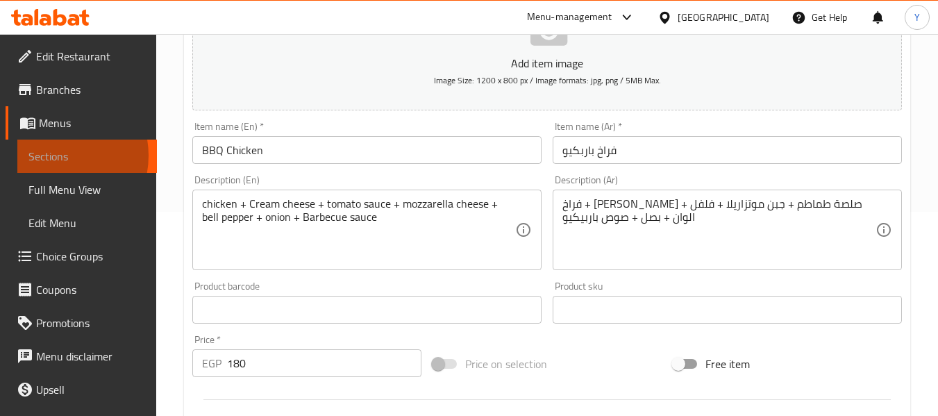
click at [52, 156] on span "Sections" at bounding box center [86, 156] width 117 height 17
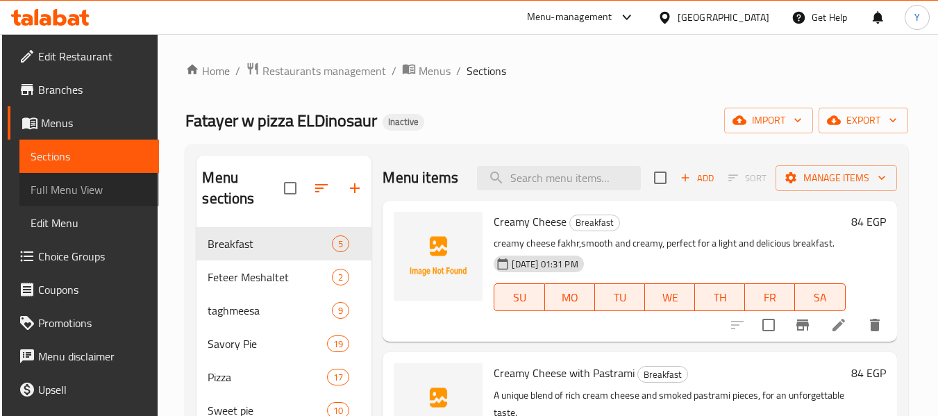
click at [107, 182] on span "Full Menu View" at bounding box center [89, 189] width 117 height 17
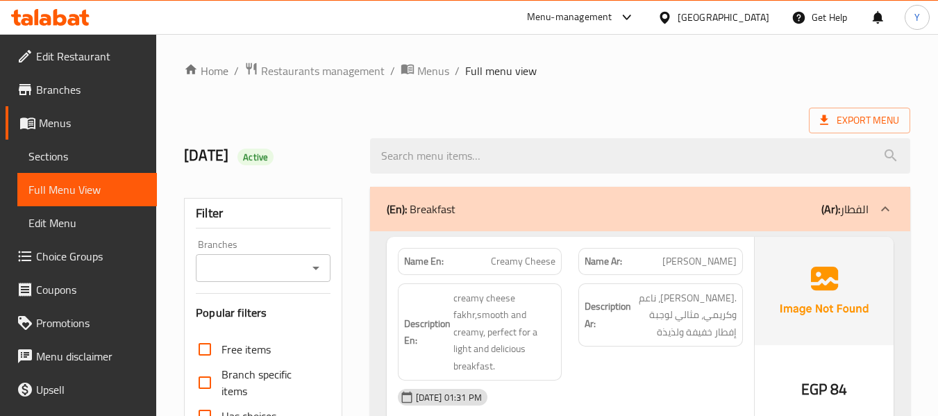
scroll to position [364, 0]
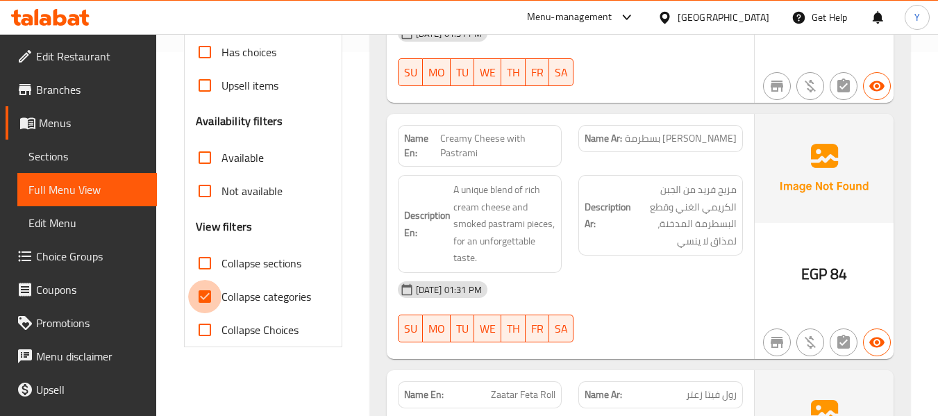
click at [206, 292] on input "Collapse categories" at bounding box center [204, 296] width 33 height 33
checkbox input "false"
click at [201, 252] on input "Collapse sections" at bounding box center [204, 262] width 33 height 33
checkbox input "true"
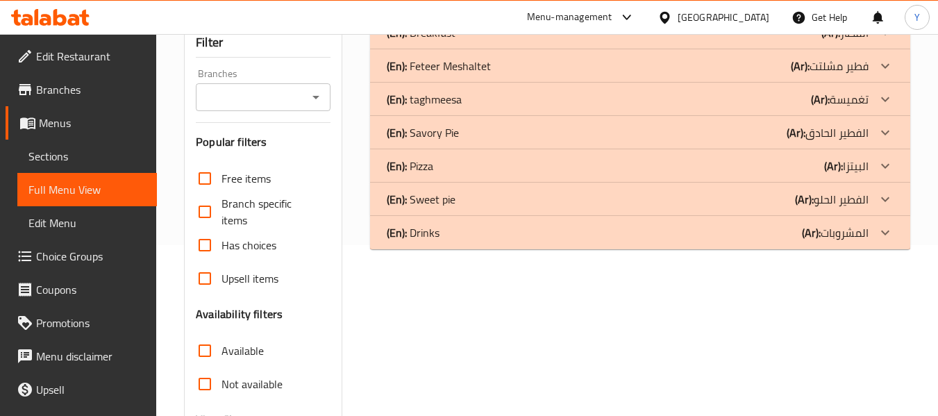
scroll to position [167, 0]
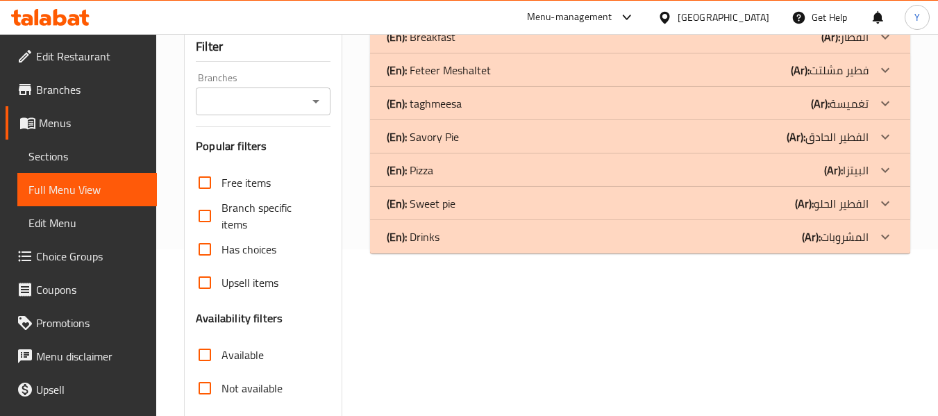
click at [860, 174] on p "(Ar): البيتزا" at bounding box center [846, 170] width 44 height 17
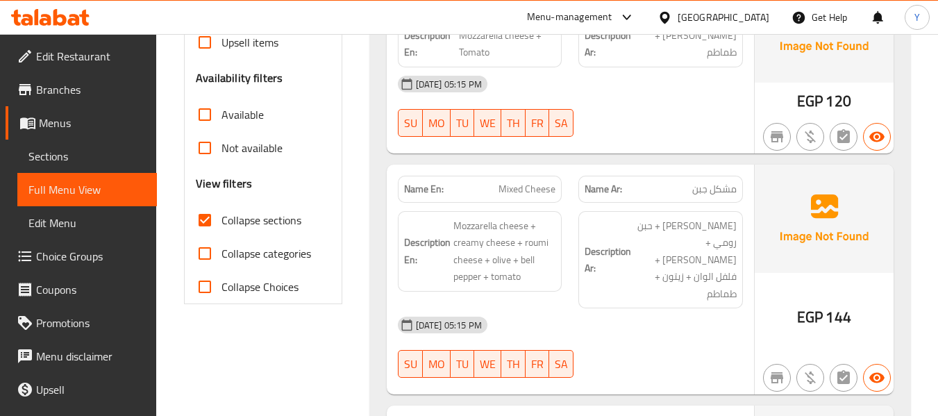
scroll to position [0, 0]
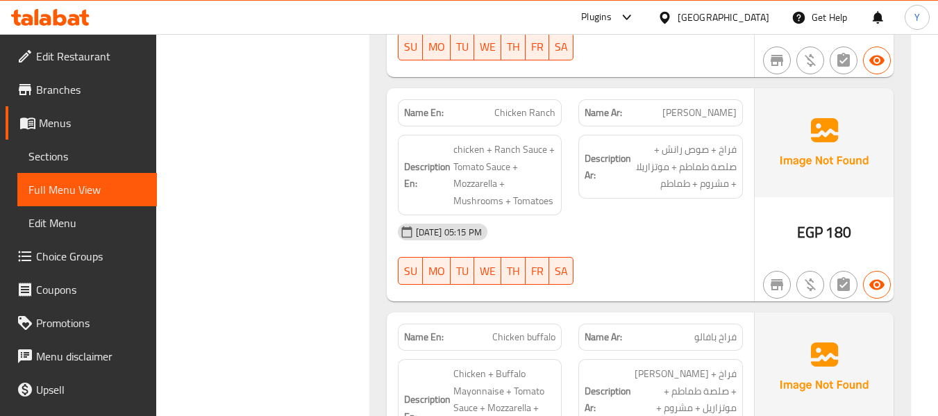
scroll to position [948, 0]
click at [87, 53] on span "Edit Restaurant" at bounding box center [91, 56] width 110 height 17
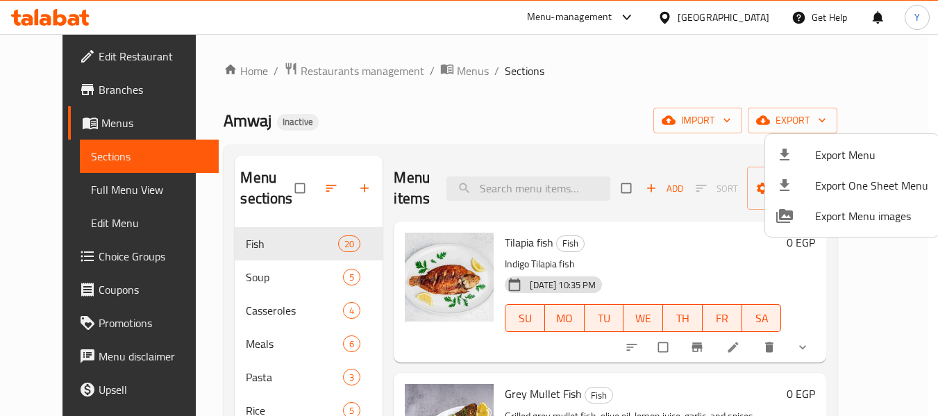
click at [74, 90] on div at bounding box center [469, 208] width 938 height 416
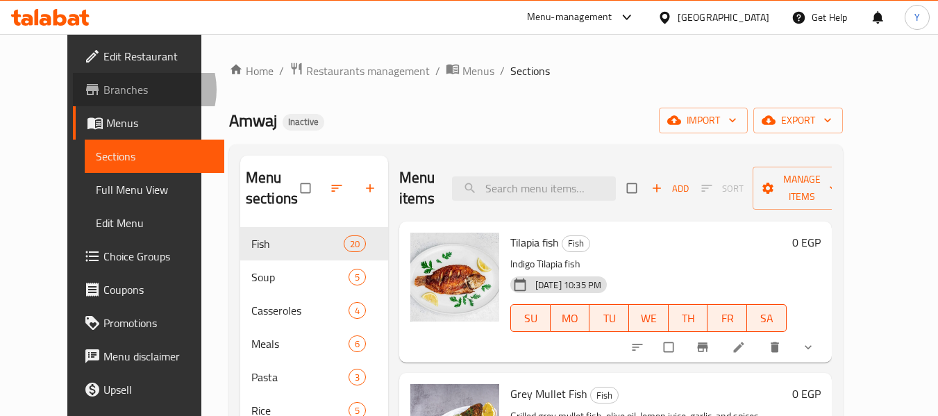
click at [103, 90] on span "Branches" at bounding box center [158, 89] width 110 height 17
